Goal: Information Seeking & Learning: Understand process/instructions

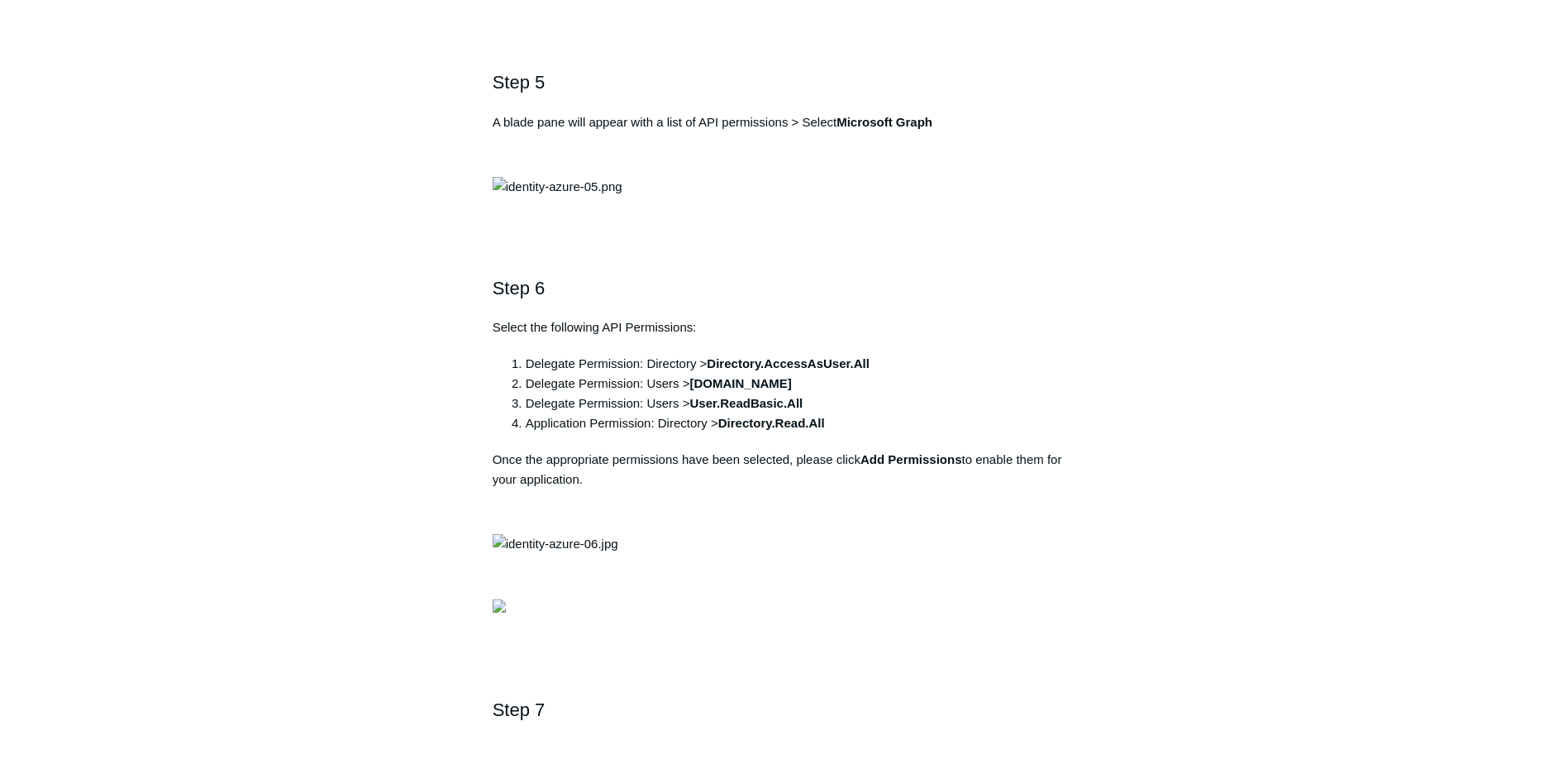
scroll to position [2232, 0]
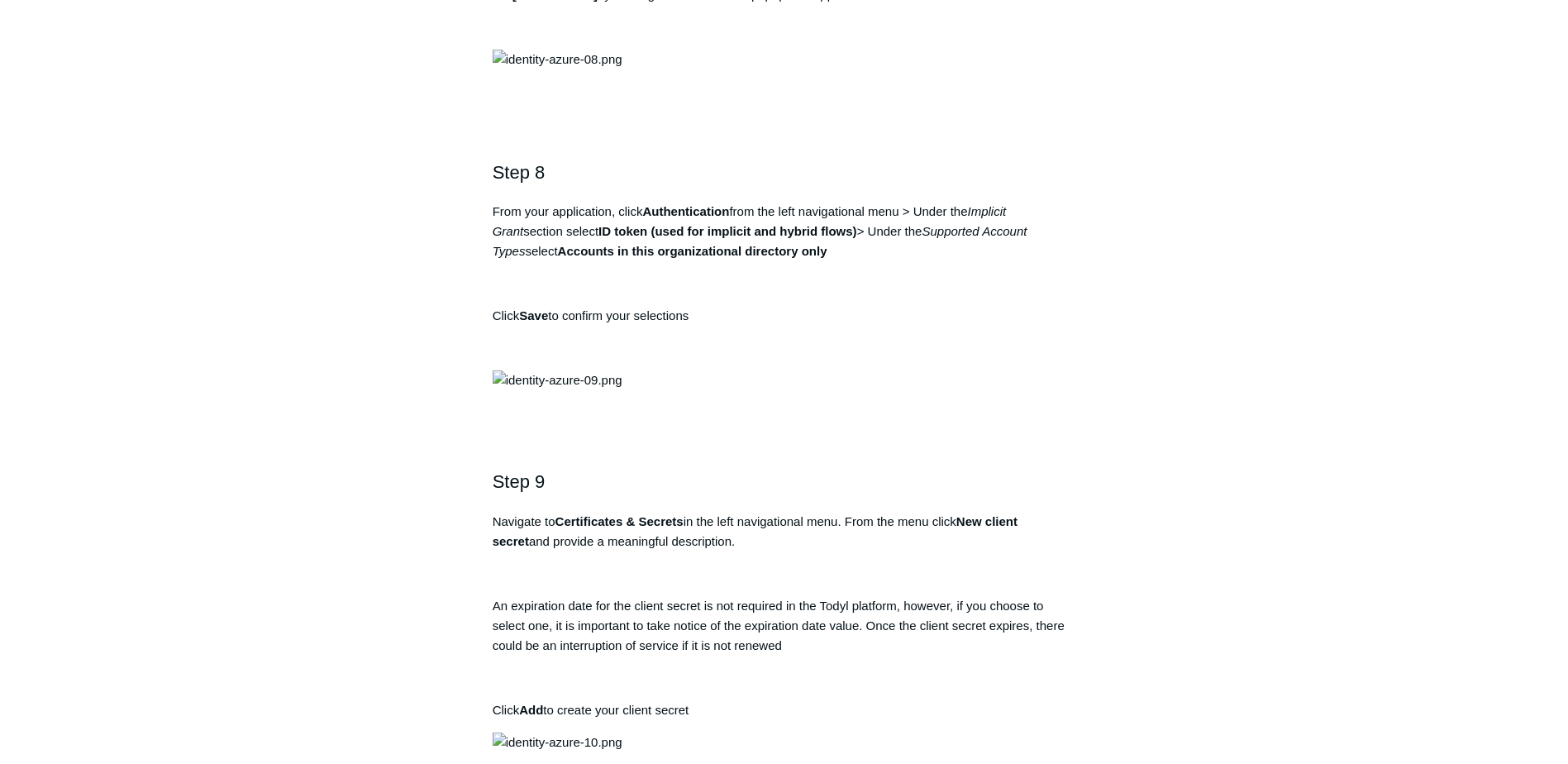
drag, startPoint x: 1084, startPoint y: 350, endPoint x: 1170, endPoint y: 130, distance: 236.2
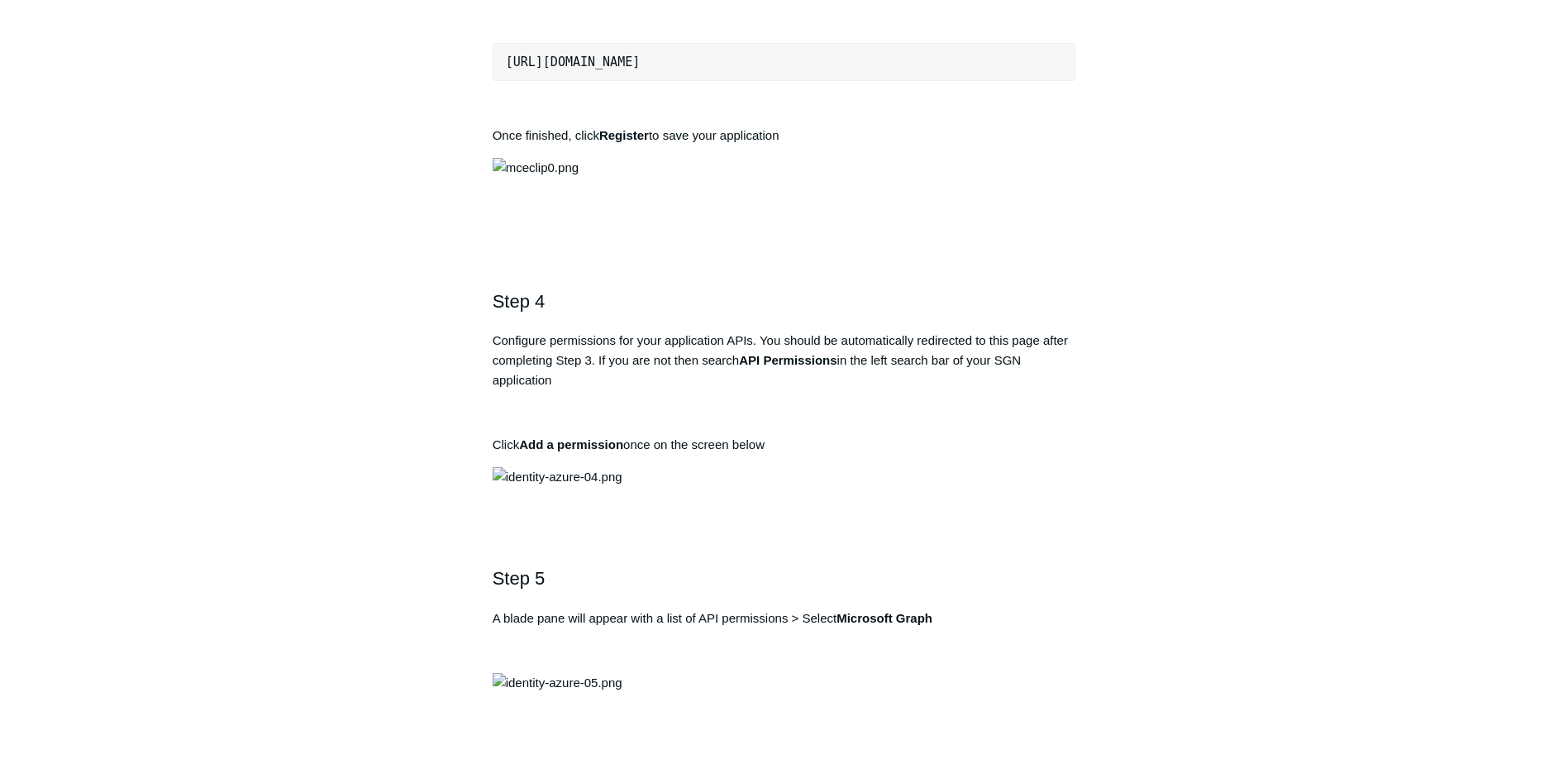
scroll to position [1488, 0]
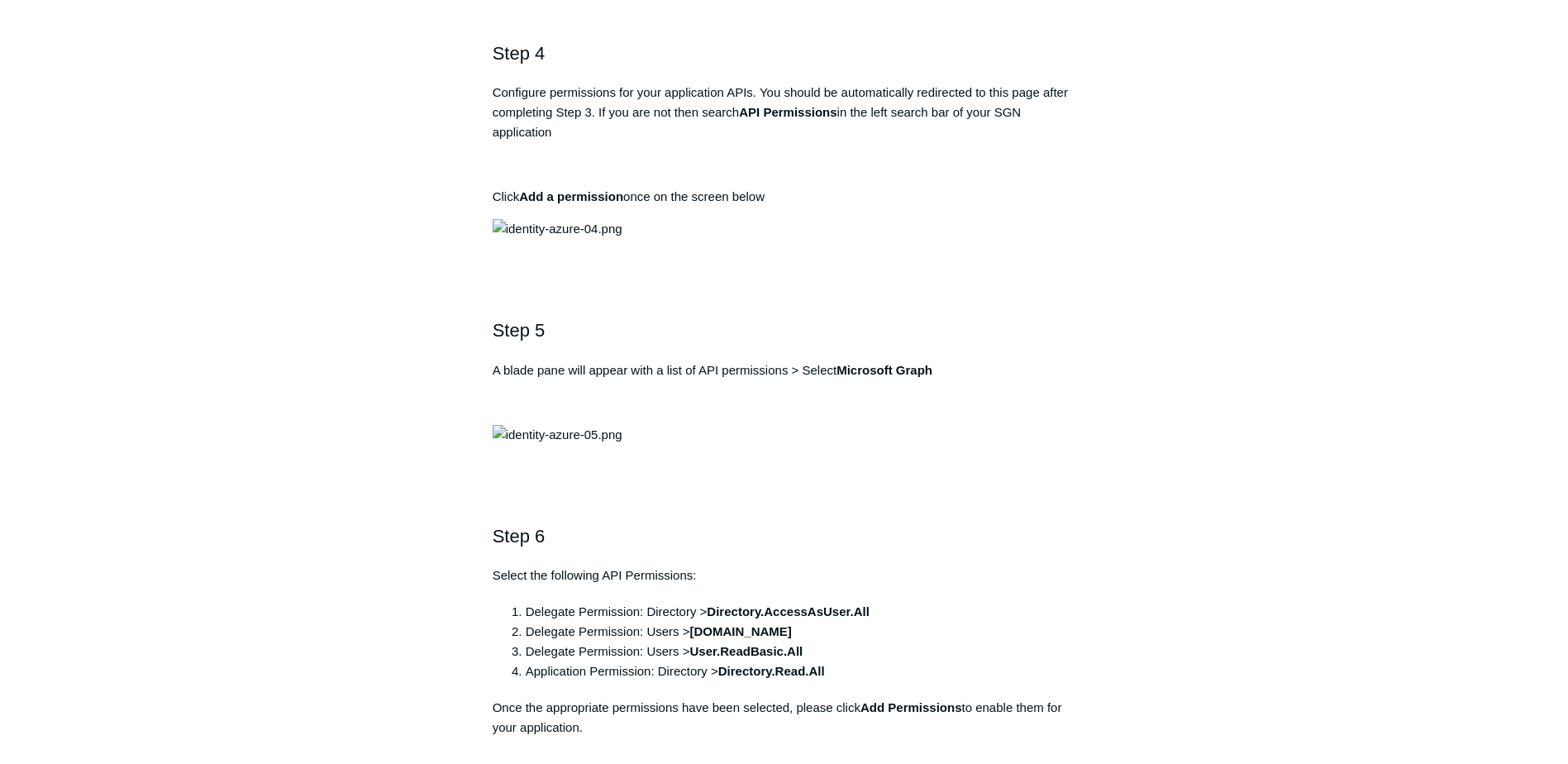
drag, startPoint x: 741, startPoint y: 261, endPoint x: 828, endPoint y: 258, distance: 87.1
drag, startPoint x: 739, startPoint y: 260, endPoint x: 846, endPoint y: 260, distance: 107.0
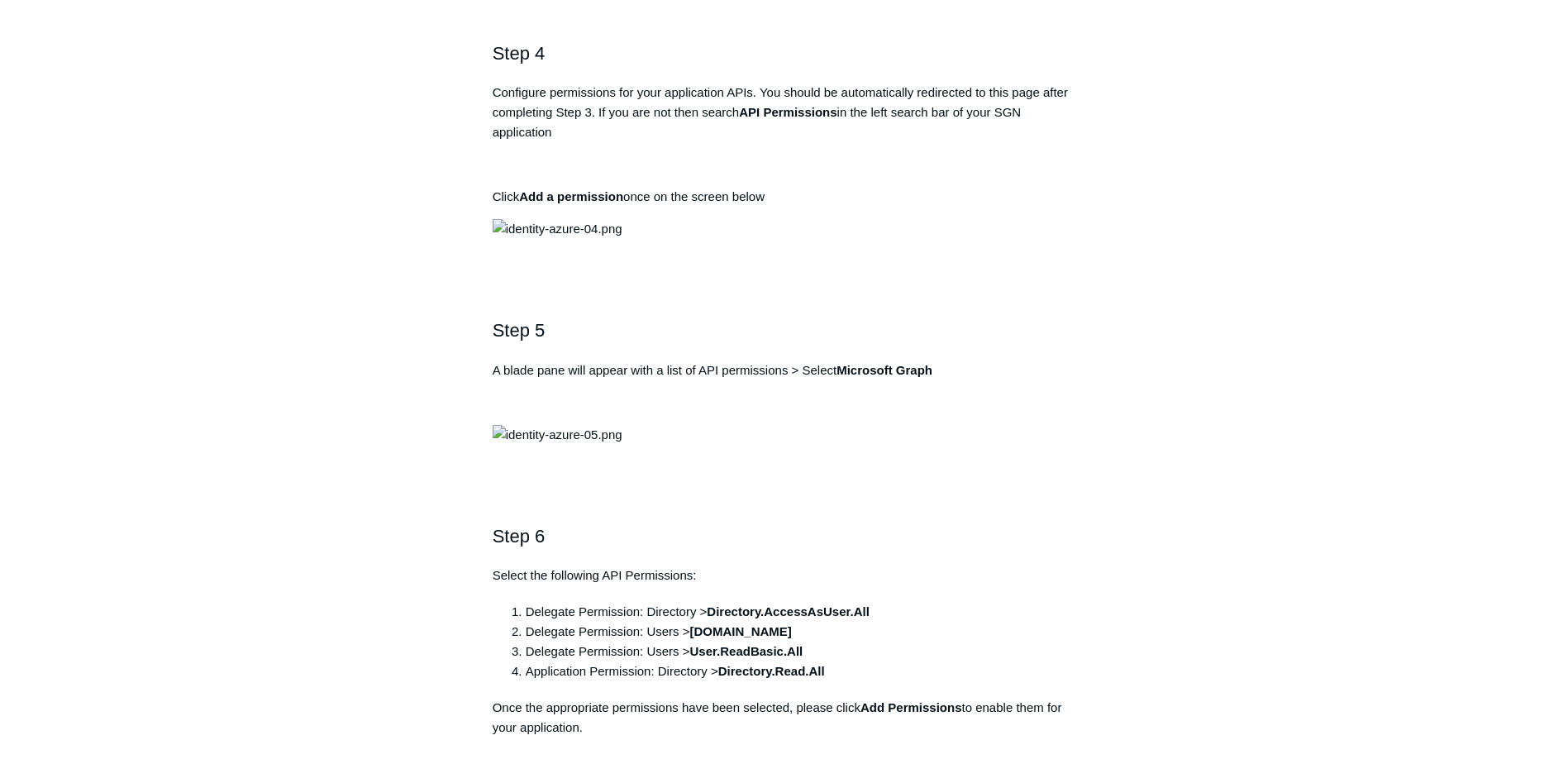
copy strong "Todyl SGN Identity"
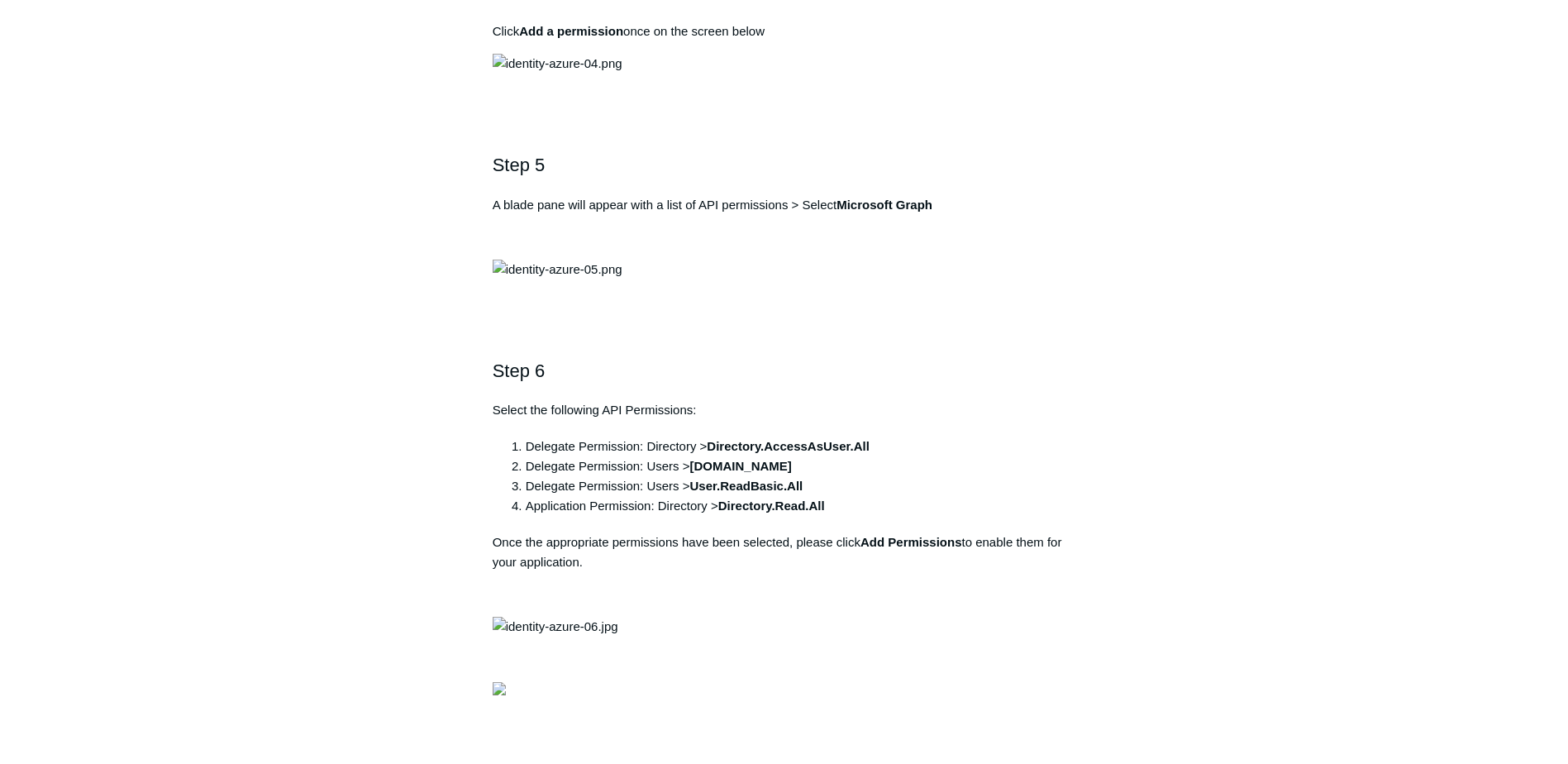
scroll to position [1736, 0]
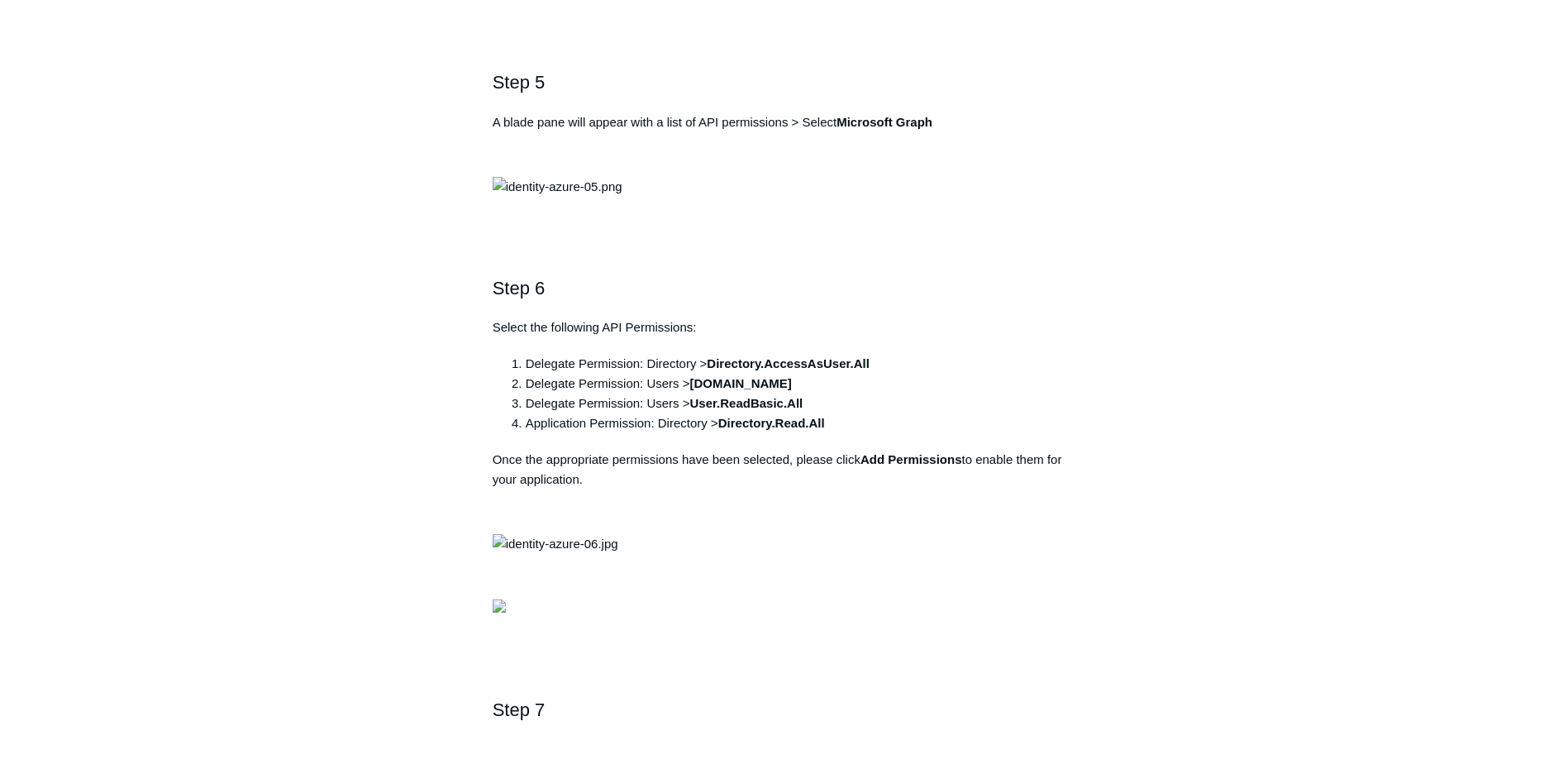
copy div "[URL][DOMAIN_NAME]"
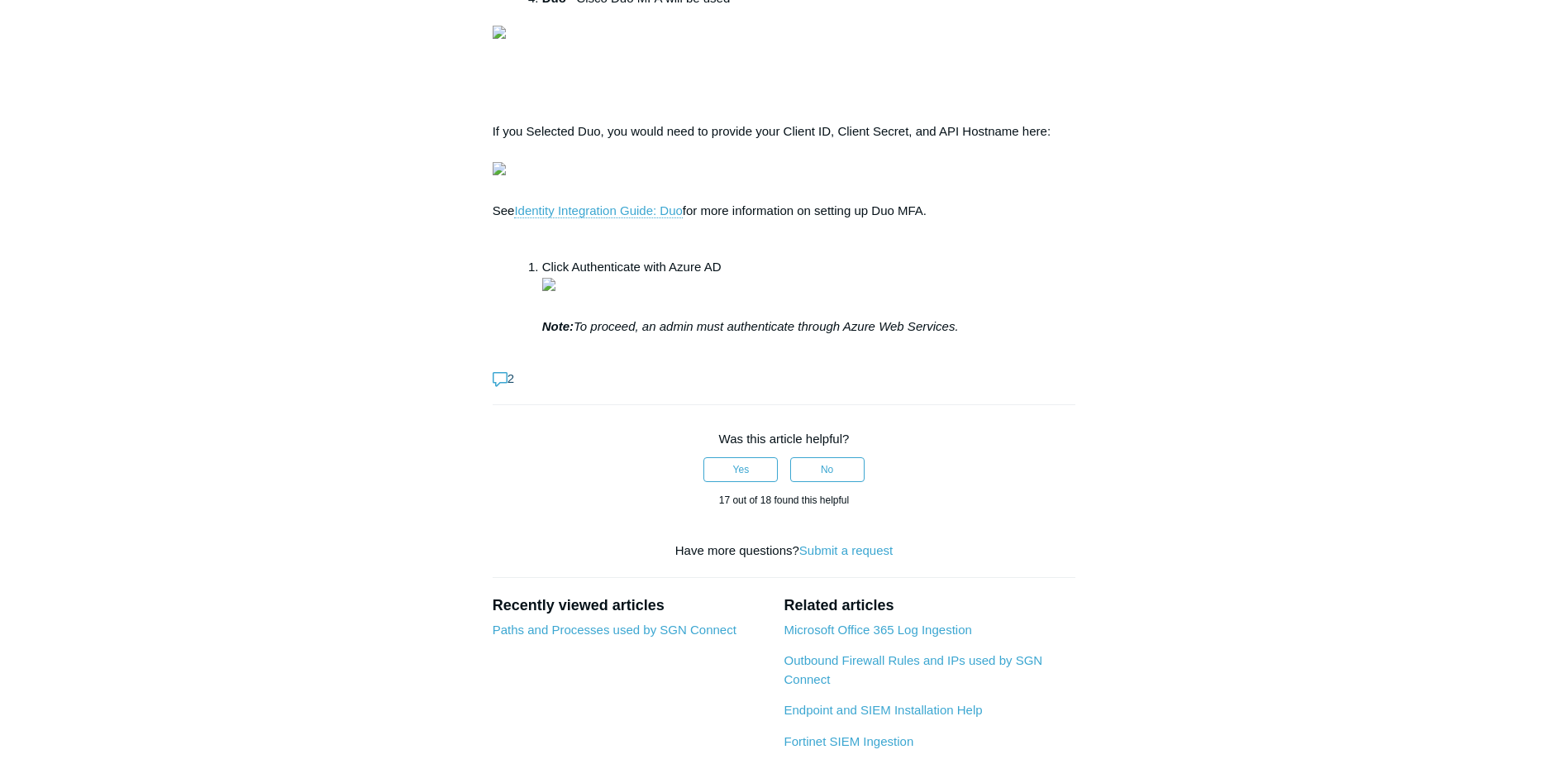
scroll to position [5372, 0]
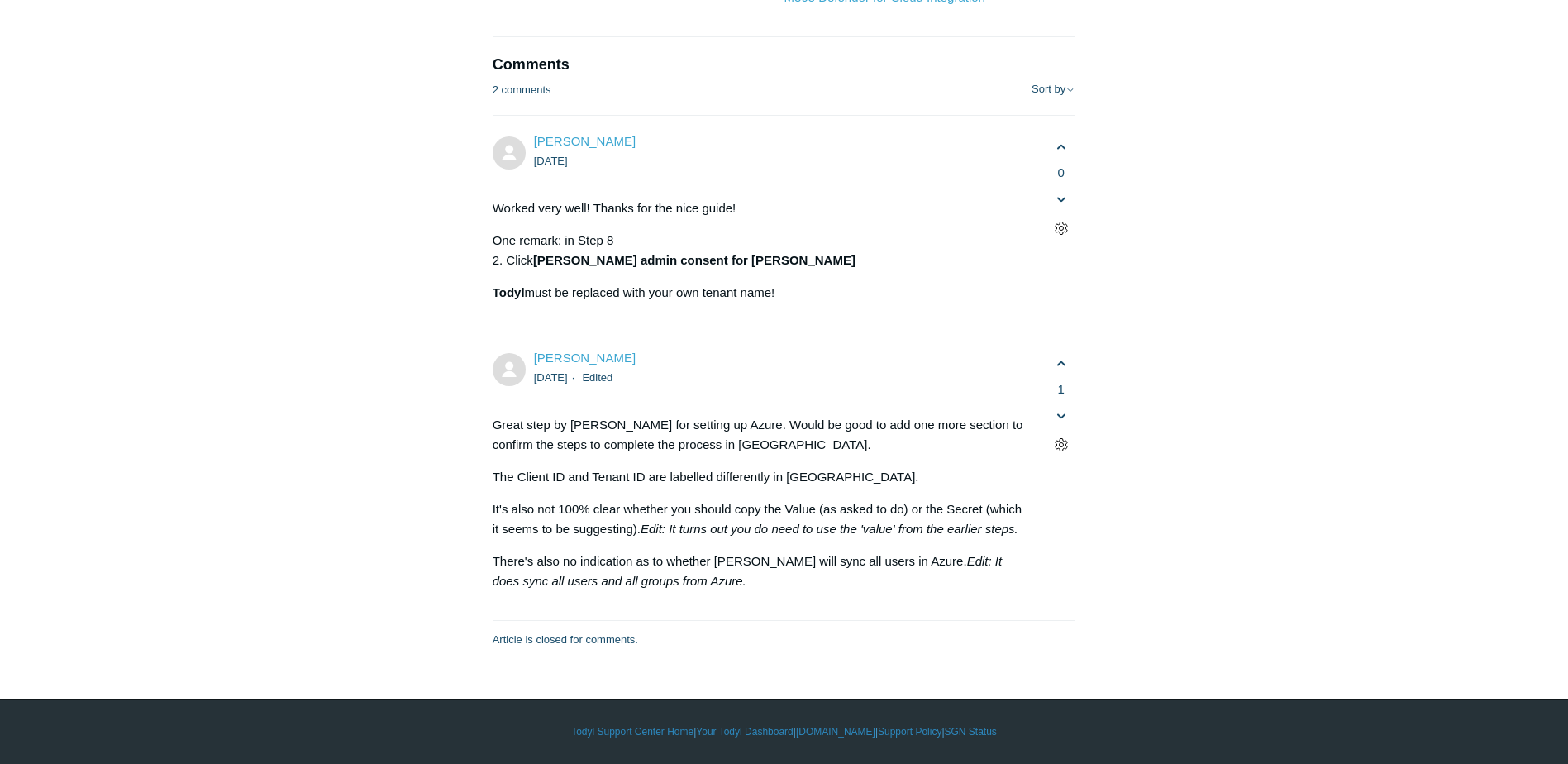
scroll to position [6199, 0]
drag, startPoint x: 753, startPoint y: 151, endPoint x: 486, endPoint y: 48, distance: 286.2
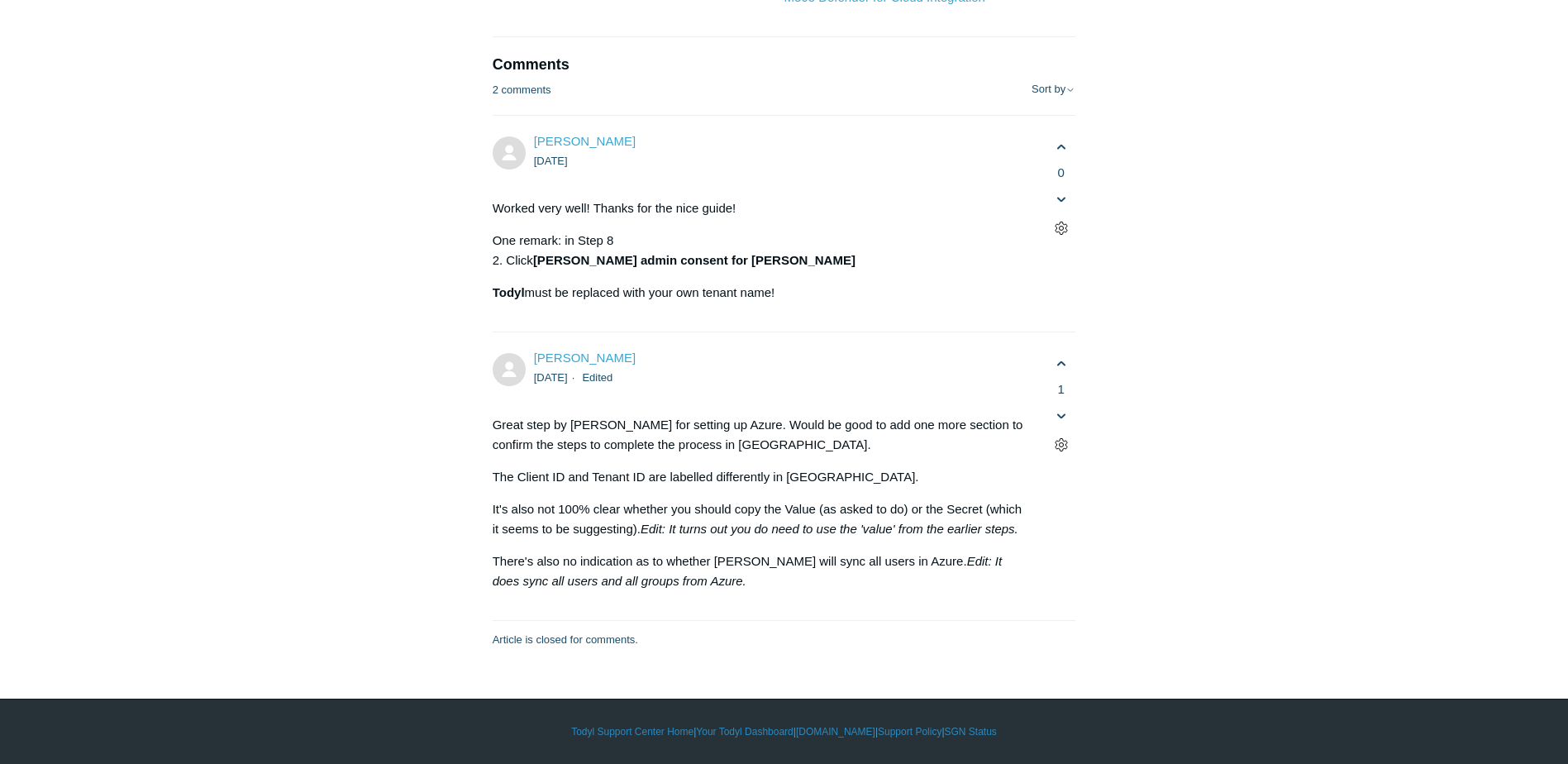
copy div "Select your desired multifactor method: Off or Enabled in Azure – MFA is off or…"
